Goal: Check status: Check status

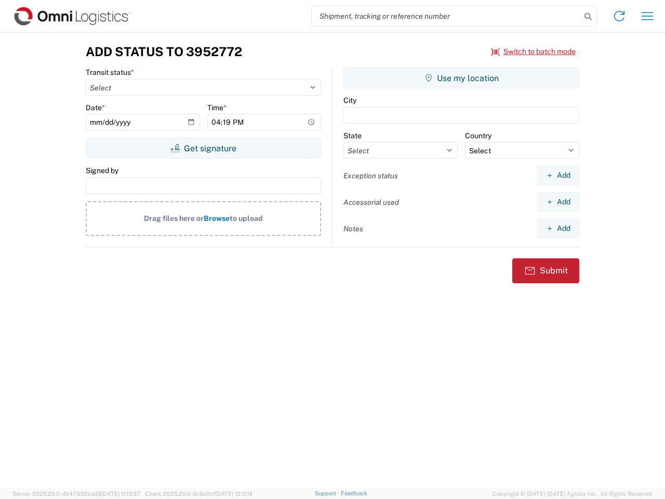
click at [446, 16] on input "search" at bounding box center [446, 16] width 269 height 20
click at [588, 17] on icon at bounding box center [588, 16] width 15 height 15
click at [619, 16] on icon at bounding box center [619, 16] width 17 height 17
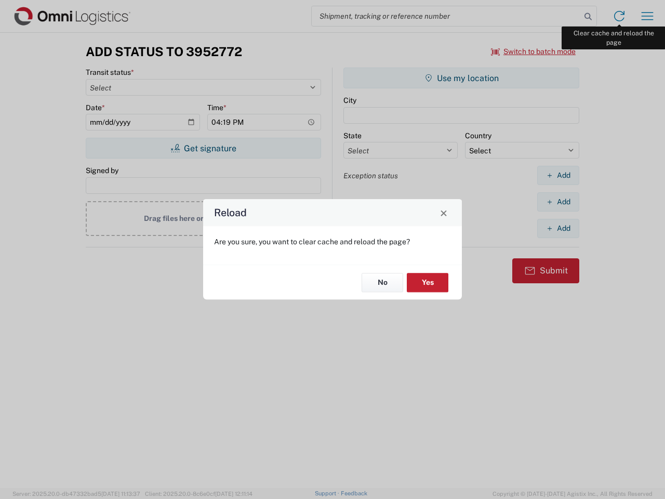
click at [647, 16] on div "Reload Are you sure, you want to clear cache and reload the page? No Yes" at bounding box center [332, 249] width 665 height 499
click at [534, 51] on div "Reload Are you sure, you want to clear cache and reload the page? No Yes" at bounding box center [332, 249] width 665 height 499
click at [203, 148] on div "Reload Are you sure, you want to clear cache and reload the page? No Yes" at bounding box center [332, 249] width 665 height 499
click at [461, 78] on div "Reload Are you sure, you want to clear cache and reload the page? No Yes" at bounding box center [332, 249] width 665 height 499
click at [558, 175] on div "Reload Are you sure, you want to clear cache and reload the page? No Yes" at bounding box center [332, 249] width 665 height 499
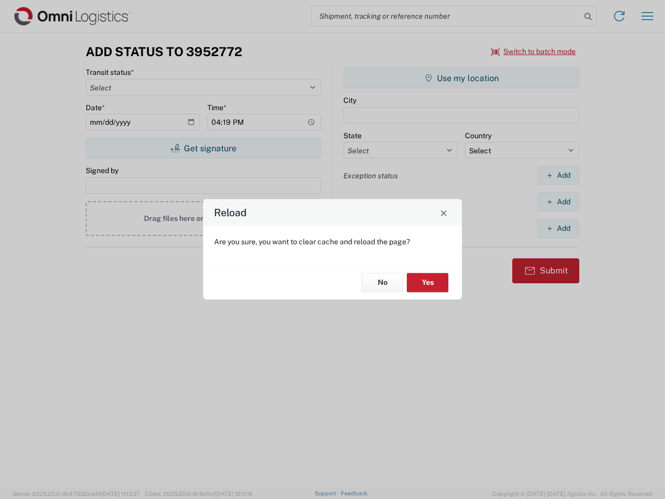
click at [558, 202] on div "Reload Are you sure, you want to clear cache and reload the page? No Yes" at bounding box center [332, 249] width 665 height 499
click at [558, 228] on div "Reload Are you sure, you want to clear cache and reload the page? No Yes" at bounding box center [332, 249] width 665 height 499
